Goal: Information Seeking & Learning: Learn about a topic

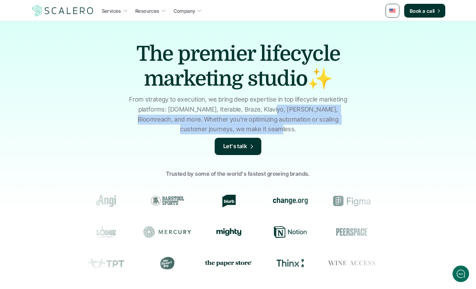
drag, startPoint x: 260, startPoint y: 110, endPoint x: 354, endPoint y: 135, distance: 97.4
click at [354, 135] on div "The premier lifecycle marketing studio✨ From strategy to execution, we bring de…" at bounding box center [238, 166] width 476 height 290
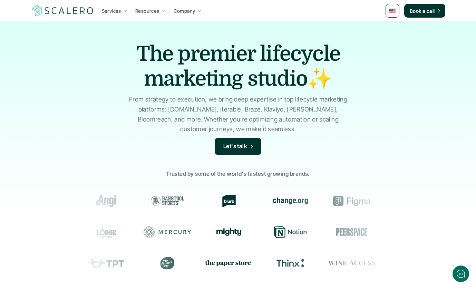
drag, startPoint x: 354, startPoint y: 135, endPoint x: 334, endPoint y: 160, distance: 31.7
click at [334, 160] on div "Trusted by some of the world's fastest growing brands." at bounding box center [238, 224] width 476 height 131
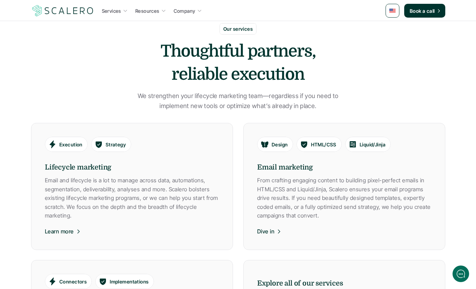
scroll to position [311, 0]
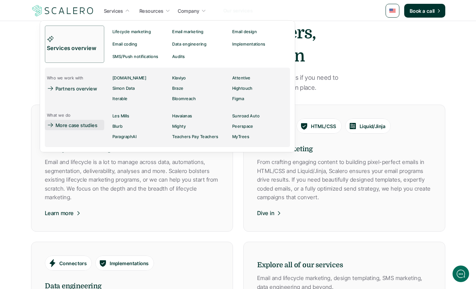
click at [88, 127] on p "More case studies" at bounding box center [77, 125] width 42 height 7
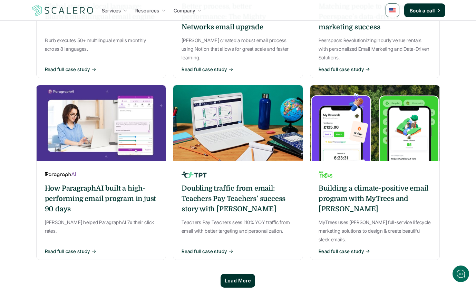
scroll to position [449, 0]
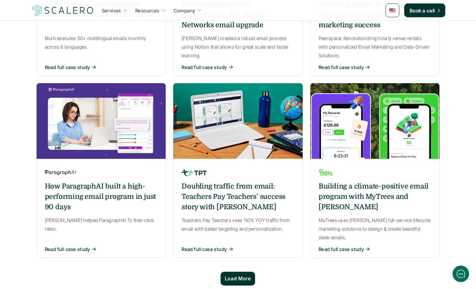
click at [243, 276] on p "Load More" at bounding box center [238, 279] width 26 height 6
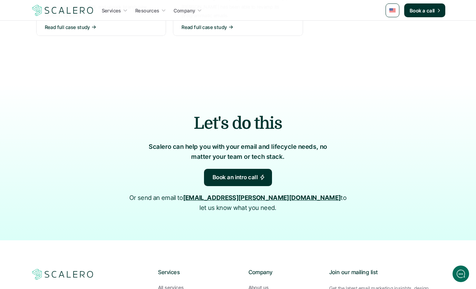
scroll to position [1036, 0]
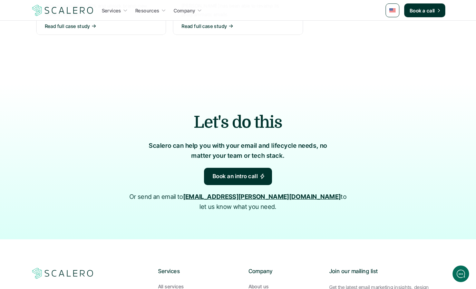
drag, startPoint x: 72, startPoint y: 89, endPoint x: 78, endPoint y: 83, distance: 8.3
click at [76, 85] on div "Let's do this Scalero can help you with your email and lifecycle needs, no matt…" at bounding box center [238, 161] width 415 height 156
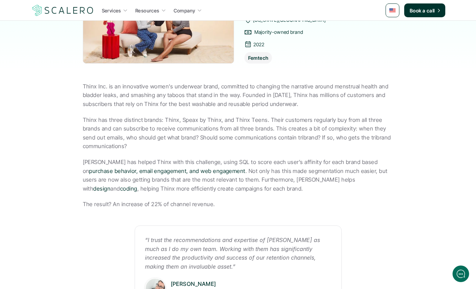
scroll to position [173, 0]
drag, startPoint x: 222, startPoint y: 179, endPoint x: 258, endPoint y: 177, distance: 36.7
click at [258, 177] on p "Scalero has helped Thinx with this challenge, using SQL to score each user’s af…" at bounding box center [238, 175] width 311 height 35
drag, startPoint x: 258, startPoint y: 177, endPoint x: 260, endPoint y: 195, distance: 18.0
click at [260, 195] on div "Thinx Inc. is an innovative women’s underwear brand, committed to changing the …" at bounding box center [238, 145] width 311 height 127
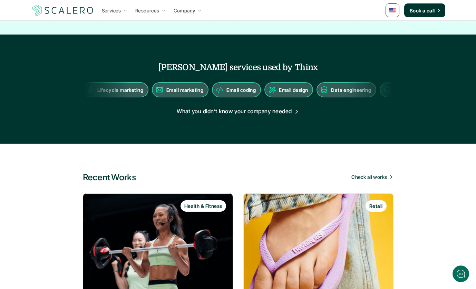
scroll to position [691, 0]
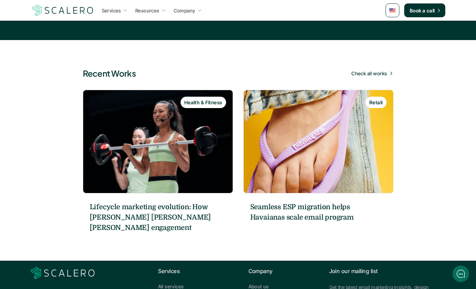
click at [122, 14] on link "Services" at bounding box center [115, 10] width 30 height 12
click at [372, 75] on p "Check all works" at bounding box center [368, 73] width 36 height 7
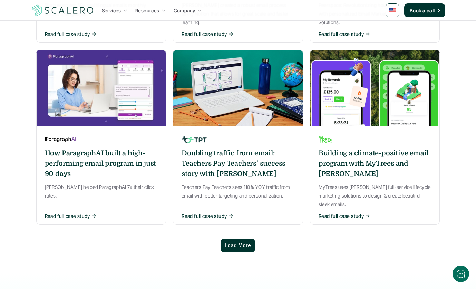
scroll to position [484, 0]
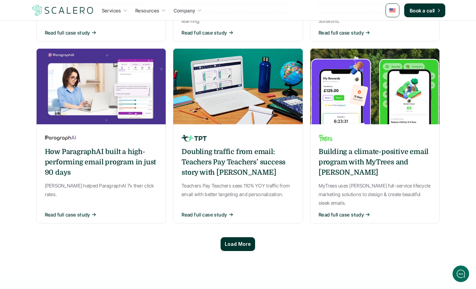
click at [240, 237] on div "Load More" at bounding box center [238, 244] width 35 height 14
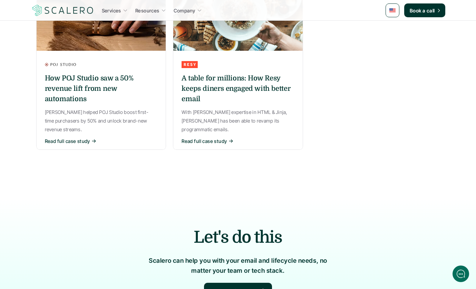
scroll to position [933, 0]
